Goal: Task Accomplishment & Management: Use online tool/utility

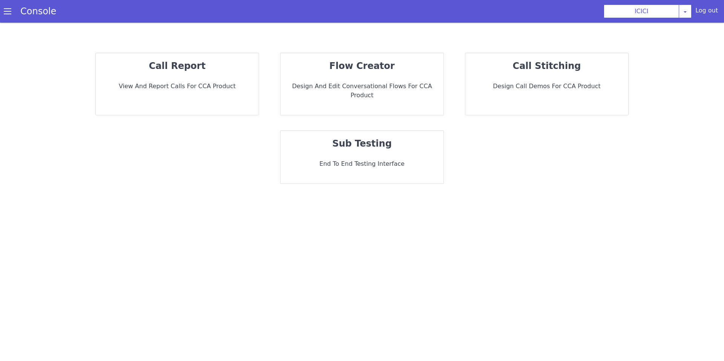
click at [347, 81] on div "flow creator Design and Edit Conversational flows for CCA Product" at bounding box center [362, 84] width 163 height 62
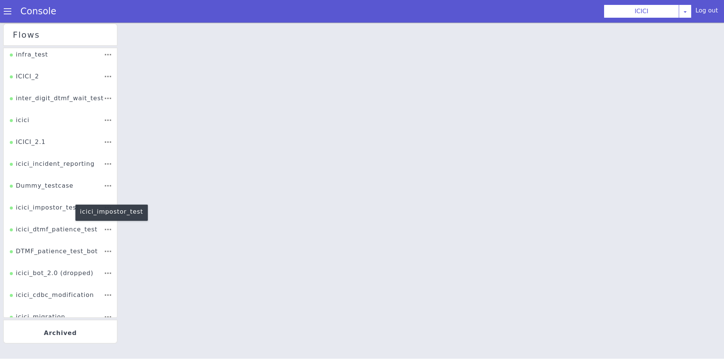
scroll to position [91, 0]
click at [50, 212] on div "icici_impostor_test" at bounding box center [44, 209] width 69 height 14
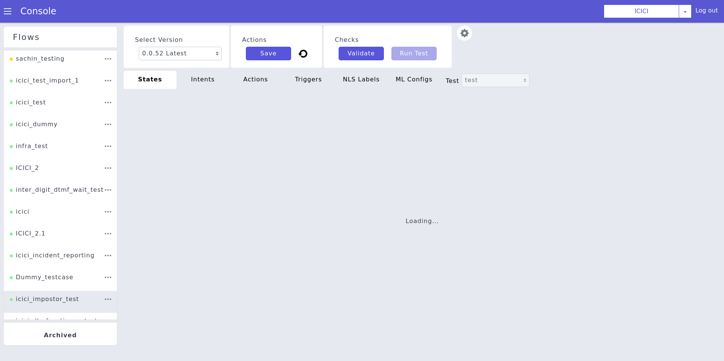
click at [462, 39] on img at bounding box center [464, 33] width 15 height 15
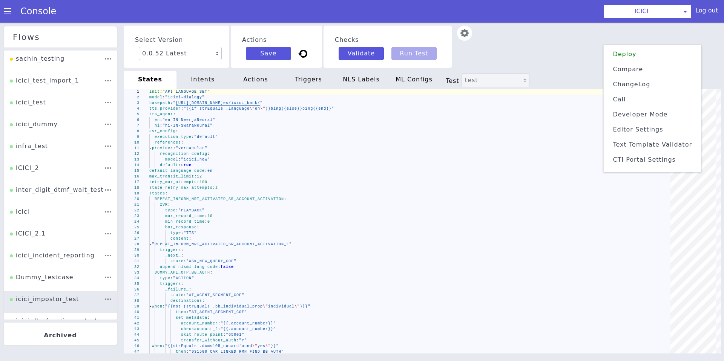
click at [637, 147] on span "Text Template Validator" at bounding box center [652, 144] width 79 height 7
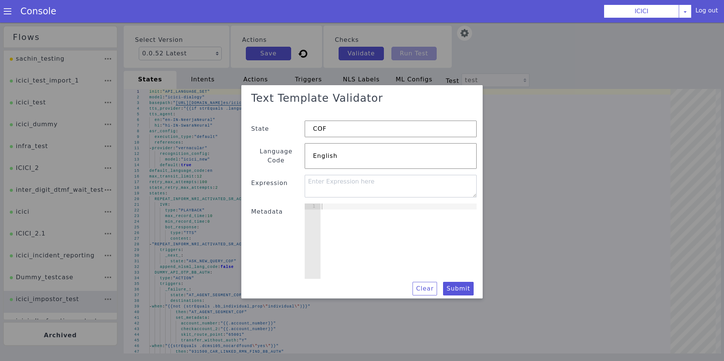
click at [399, 238] on div at bounding box center [398, 248] width 156 height 87
click at [321, 205] on div "caller_number:" at bounding box center [398, 248] width 156 height 87
click at [396, 204] on div "{ "caller_number" } :" at bounding box center [396, 250] width 159 height 92
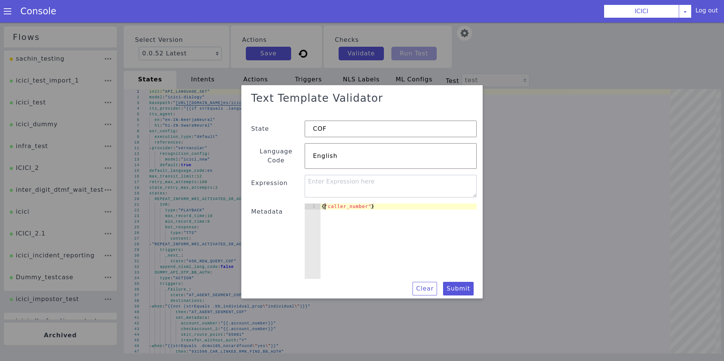
click at [324, 201] on div "{ "caller_number" }" at bounding box center [349, 258] width 173 height 172
type textarea ""caller_number"}"
click at [381, 208] on div "{ "caller_number" }" at bounding box center [398, 248] width 156 height 87
click at [382, 207] on div "{ "caller_number" }" at bounding box center [398, 248] width 156 height 87
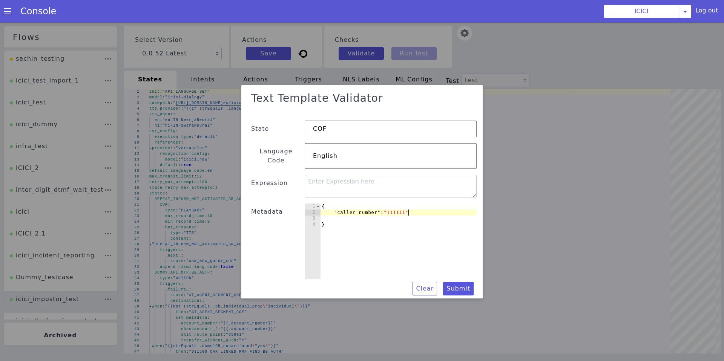
scroll to position [0, 6]
click at [437, 210] on div "{ "caller_number" : "1111111" }" at bounding box center [398, 248] width 156 height 87
type textarea ""caller_number": "1111111","
paste textarea "mobile_number_identifier"
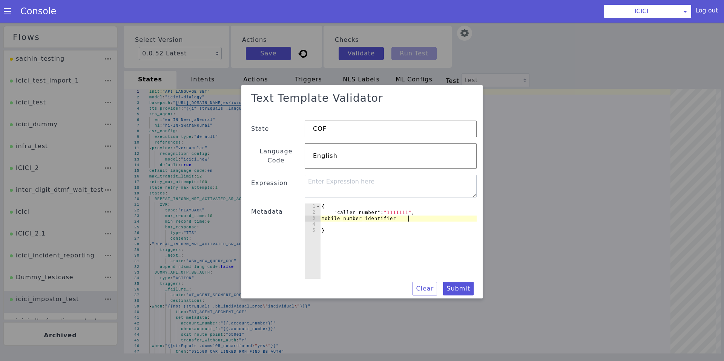
click at [333, 213] on div "{ "caller_number" : "1111111" , mobile_number_identifier }" at bounding box center [398, 248] width 156 height 87
click at [419, 215] on div "{ "caller_number" : "1111111" , "mobile_number_identifier }" at bounding box center [389, 254] width 167 height 110
drag, startPoint x: 390, startPoint y: 204, endPoint x: 405, endPoint y: 205, distance: 15.5
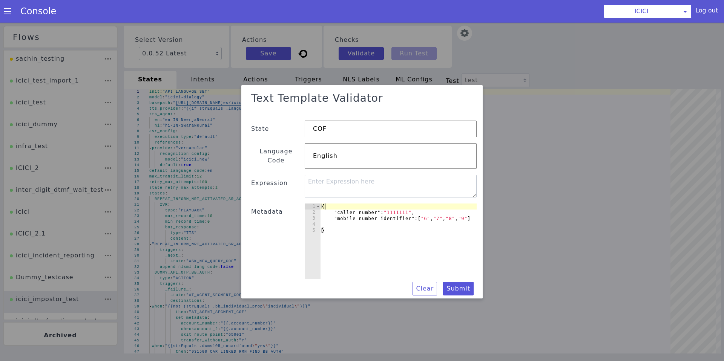
click at [405, 205] on div "{ "caller_number" : "1111111" , "mobile_number_identifier" : [ "6" , "7" , "8" …" at bounding box center [398, 248] width 156 height 87
drag, startPoint x: 390, startPoint y: 208, endPoint x: 411, endPoint y: 208, distance: 20.4
click at [411, 208] on div "{ "caller_number" : "1111111" , "mobile_number_identifier" : [ "6" , "7" , "8" …" at bounding box center [398, 248] width 156 height 87
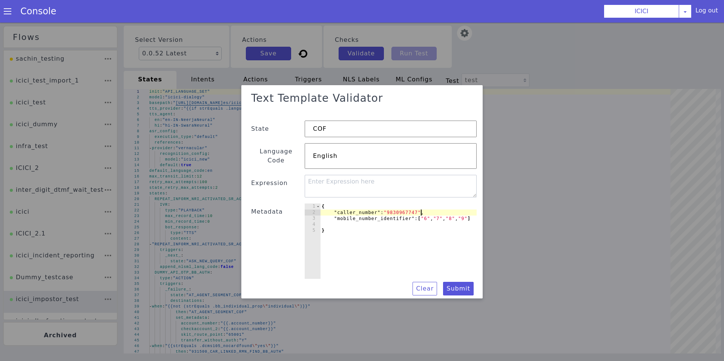
type textarea ""caller_number": "9830967747","
click at [318, 183] on textarea at bounding box center [391, 187] width 172 height 23
click at [348, 183] on textarea at bounding box center [390, 191] width 173 height 40
paste textarea "{{slice .account_number 9 12}}"
drag, startPoint x: 330, startPoint y: 179, endPoint x: 356, endPoint y: 178, distance: 25.7
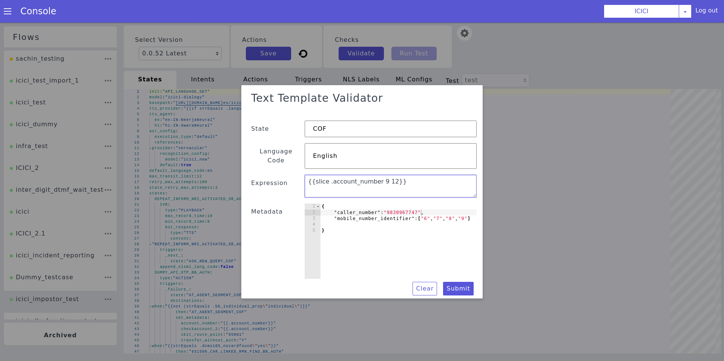
click at [356, 178] on textarea "{{slice .account_number 9 12}}" at bounding box center [391, 187] width 172 height 23
click at [336, 178] on textarea "{{slice .account_number 9 12}}" at bounding box center [391, 187] width 172 height 23
drag, startPoint x: 328, startPoint y: 178, endPoint x: 374, endPoint y: 178, distance: 45.6
click at [374, 178] on textarea "{{slice .account_number 9 12}}" at bounding box center [391, 187] width 172 height 23
click at [371, 179] on textarea "{{slice .caller_number 9 12}}" at bounding box center [391, 187] width 172 height 23
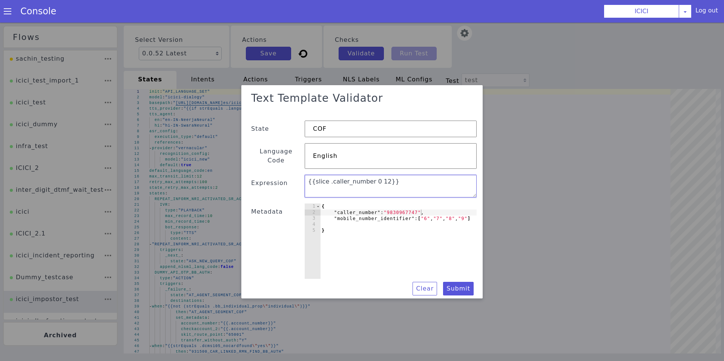
drag, startPoint x: 375, startPoint y: 178, endPoint x: 379, endPoint y: 178, distance: 4.1
click at [379, 178] on textarea "{{slice .caller_number 0 12}}" at bounding box center [391, 187] width 172 height 23
click at [401, 180] on textarea "{{slice .caller_number 0 1}}" at bounding box center [391, 187] width 172 height 23
click at [457, 284] on button "Submit" at bounding box center [458, 291] width 31 height 14
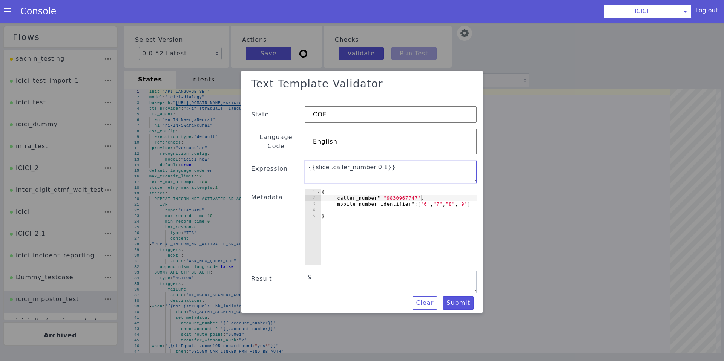
click at [426, 162] on textarea "{{slice .caller_number 0 1}}" at bounding box center [391, 173] width 172 height 23
click at [322, 164] on textarea "{{slice .caller_number 0 1}}" at bounding box center [391, 173] width 172 height 23
click at [380, 166] on textarea "{{(slice .caller_number 0 1}}" at bounding box center [391, 173] width 172 height 23
click at [311, 163] on textarea "{{(slice .caller_number 0 1}}" at bounding box center [391, 173] width 172 height 23
click at [312, 163] on textarea "{{(slice .caller_number 0 1}}" at bounding box center [391, 173] width 172 height 23
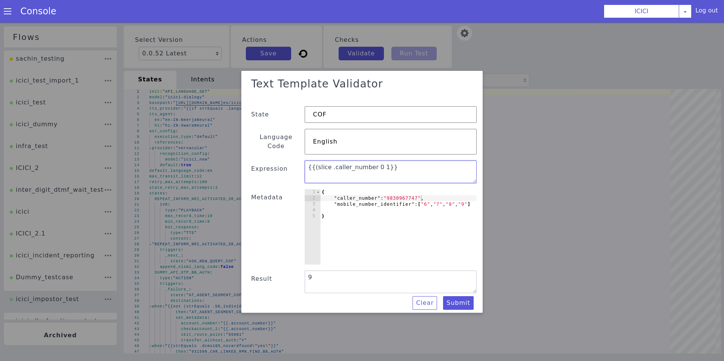
paste textarea "listContains"
click at [311, 163] on textarea "{{listContains(slice .caller_number 0 1}}" at bounding box center [391, 173] width 172 height 23
click at [413, 163] on textarea "{{listContains (slice .caller_number 0 1}}" at bounding box center [391, 173] width 172 height 23
type textarea "{{listContains (slice .caller_number 0 1) .mobile_number_identifier}}"
click at [456, 298] on button "Submit" at bounding box center [458, 305] width 31 height 14
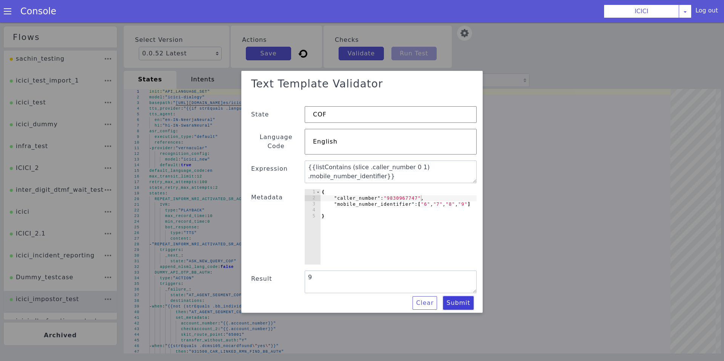
type textarea "true"
click at [391, 195] on div "{ "caller_number" : "9830967747" , "mobile_number_identifier" : [ "6" , "7" , "…" at bounding box center [398, 234] width 156 height 87
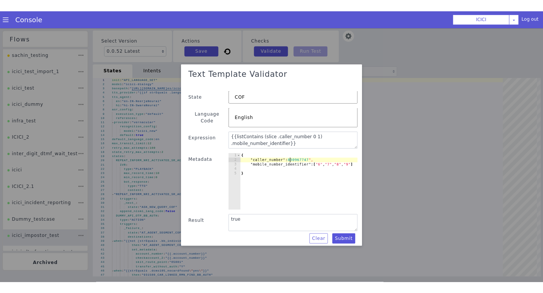
scroll to position [0, 5]
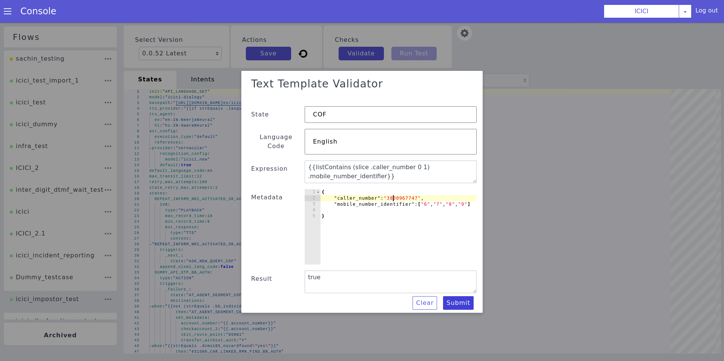
type textarea ""caller_number": "3830967747","
click at [452, 299] on button "Submit" at bounding box center [458, 305] width 31 height 14
type textarea "false"
drag, startPoint x: 404, startPoint y: 175, endPoint x: 299, endPoint y: 156, distance: 107.2
click at [299, 156] on div "Text Template Validator State COF Language Code English Expression {{listContai…" at bounding box center [361, 193] width 229 height 236
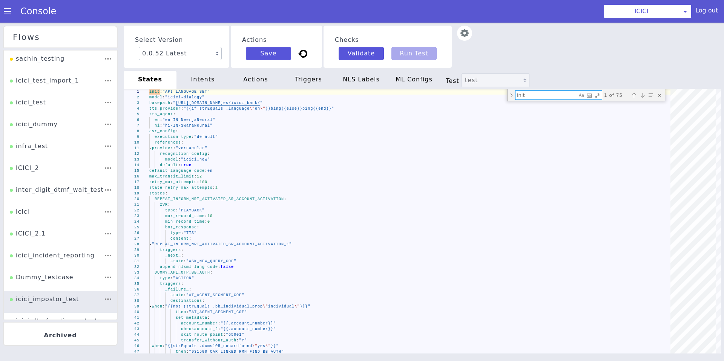
type textarea "s"
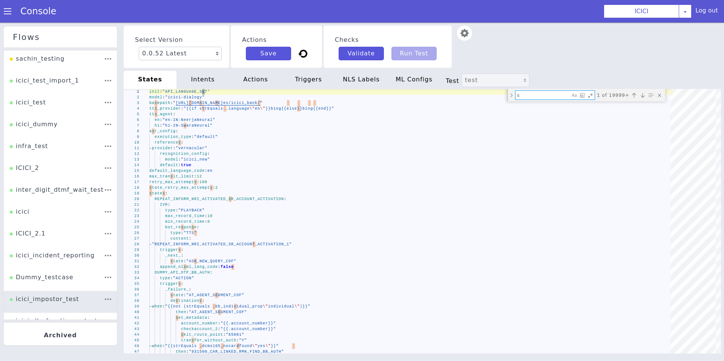
type textarea "max_attempts: 1 retry_response_nls: type: "TTS" content: - "_unknown__RETRY_488…"
type textarea "sl"
type textarea "acc_last_four: "{{slice .account_number 9 12}}" - when: "{{strEquals .DMP_statu…"
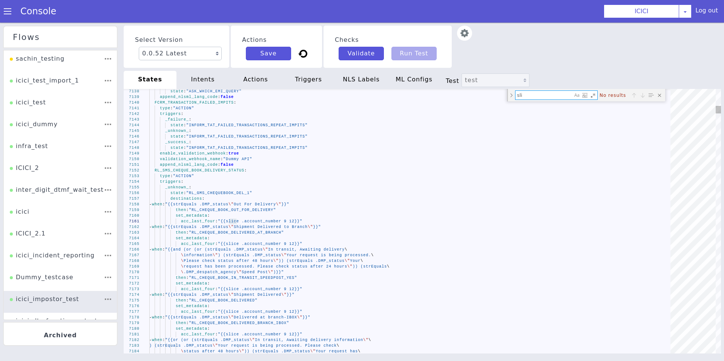
type textarea "slic"
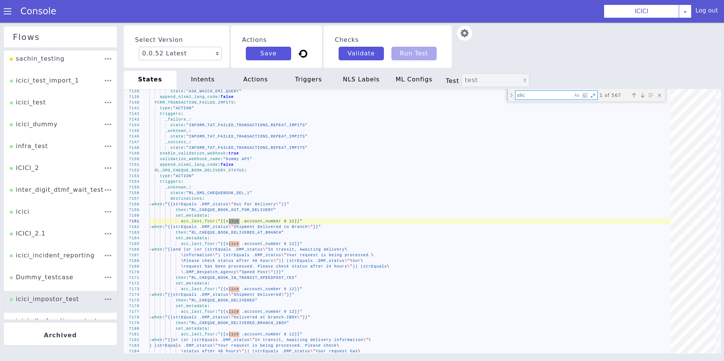
type textarea "acc_last_four: "{{slice .account_number 9 12}}" - when: "{{strEquals .DMP_statu…"
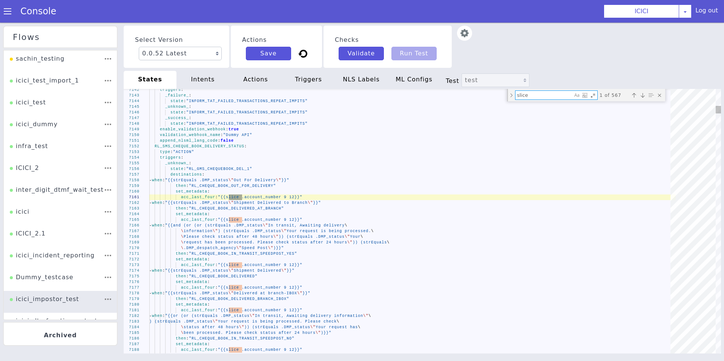
type textarea "slice"
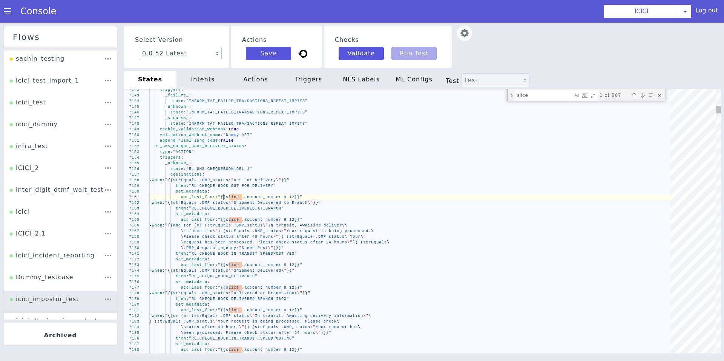
scroll to position [0, 5]
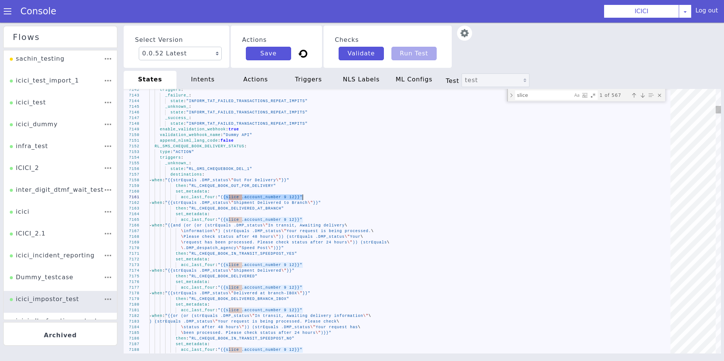
drag, startPoint x: 224, startPoint y: 197, endPoint x: 302, endPoint y: 197, distance: 78.4
drag, startPoint x: 540, startPoint y: 99, endPoint x: 494, endPoint y: 98, distance: 46.0
click at [494, 98] on div "7142 7143 7144 7145 7146 7147 7148 7149 7150 7151 7152 7153 7154 7155 7156 7157…" at bounding box center [422, 221] width 597 height 265
type textarea "acc_last_four: "{{slice .account_number 9 12}}" - when: "{{strEquals .DMP_statu…"
type textarea "l"
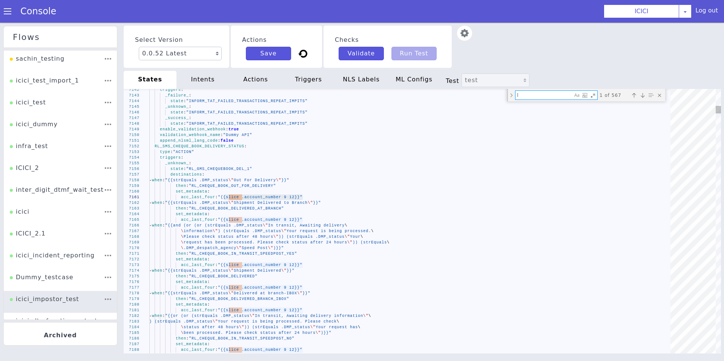
type textarea "acc_last_four: "{{slice .account_number 9 12}}" - when: "{{strEquals .DMP_statu…"
type textarea "li"
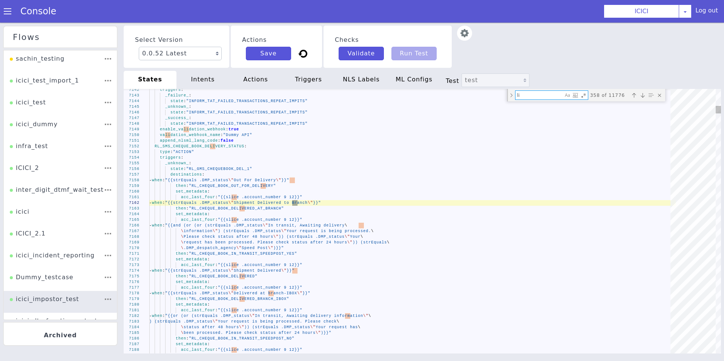
type textarea "_unknown_: state: "AT_AGENT_SEGMENT_COF" _success_: state: "AT_AGENT_SEGMENT_CO…"
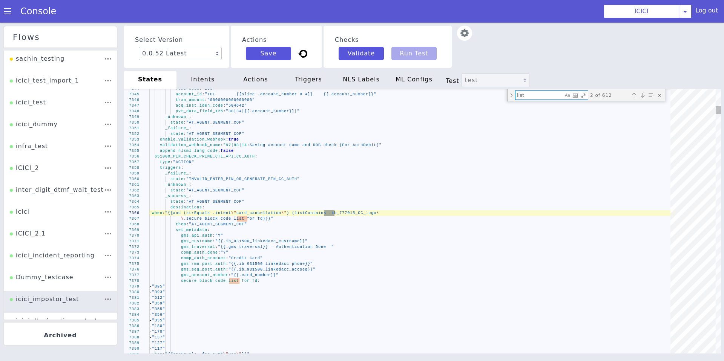
click at [331, 215] on span ") (listContains .ib_777015_CC_logo" at bounding box center [332, 213] width 90 height 4
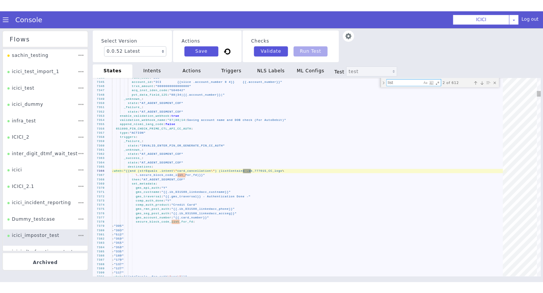
scroll to position [0, 0]
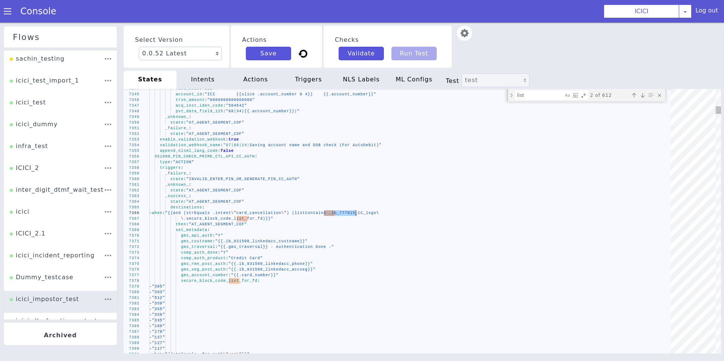
drag, startPoint x: 324, startPoint y: 213, endPoint x: 356, endPoint y: 213, distance: 31.3
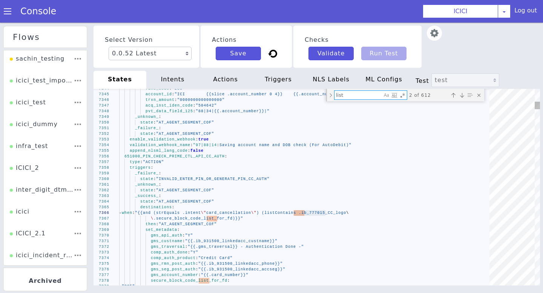
drag, startPoint x: 349, startPoint y: 95, endPoint x: 305, endPoint y: 95, distance: 43.7
click at [305, 95] on div "7344 7345 7346 7347 7348 7349 7350 7351 7352 7353 7354 7355 7356 7357 7358 7359…" at bounding box center [314, 187] width 464 height 241
type textarea "n"
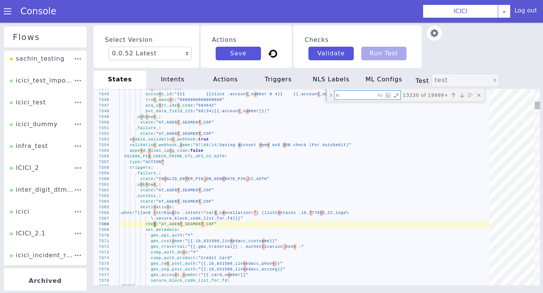
type textarea "gms_custname: "{{.ib_931500_linkedacc_custname}}" gms_traversal: "{{.gms_traver…"
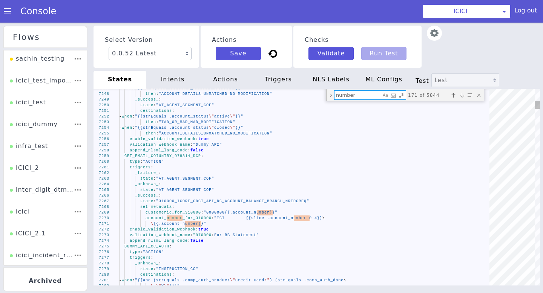
drag, startPoint x: 365, startPoint y: 95, endPoint x: 285, endPoint y: 95, distance: 79.9
click at [285, 95] on div "7282 7278 7279 7280 7281 7274 7275 7276 7277 7269 7270 7271 7272 7273 7264 7265…" at bounding box center [315, 187] width 458 height 224
type textarea "c"
type textarea "_unknown_: state: "AT_AGENT_SEGMENT_COF" _success_: state: "AT_AGENT_SEGMENT_CO…"
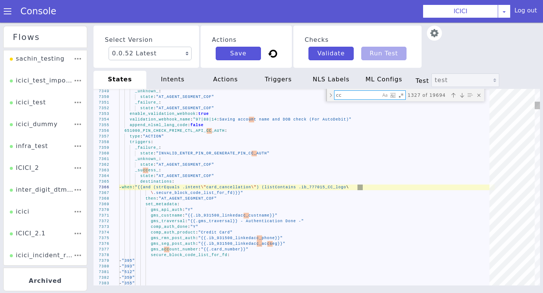
type textarea "c"
type textarea "gms_custname: "{{.ib_931500_linkedacc_custname}}" gms_traversal: "{{.gms_traver…"
type textarea "ca"
type textarea "- "117" - when: "{{strEquals .intent \"call_2_pay\"}}" then: "API_PRIME_777015_…"
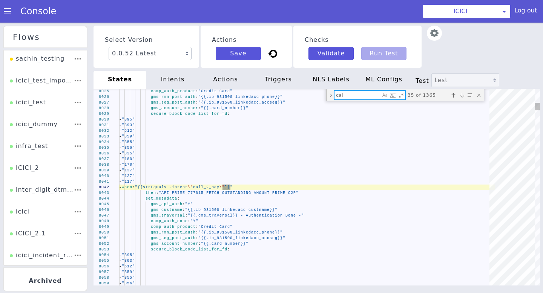
type textarea "call"
type textarea "state: "NRMN_SPECIFIC_COF" destinations: - when: "{{strEquals .ib_931500_linked…"
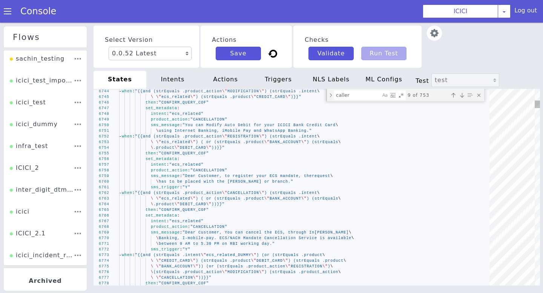
click at [362, 90] on div "caller caller" at bounding box center [370, 94] width 72 height 9
click at [362, 94] on textarea "caller" at bounding box center [359, 96] width 46 height 10
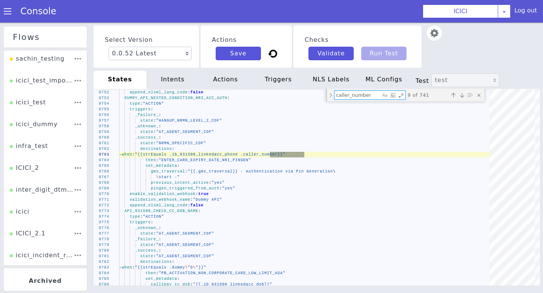
type textarea "caller_number"
click at [488, 37] on div "Select Version 0.0.52 Latest 0.0.51 0.0.50 0.0.49 Current 0.0.48 0.0.47 0.0.46 …" at bounding box center [317, 47] width 446 height 42
